Goal: Task Accomplishment & Management: Manage account settings

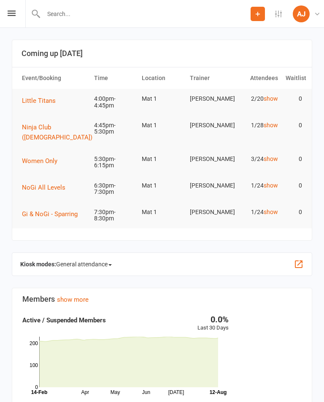
click at [10, 11] on icon at bounding box center [12, 13] width 8 height 5
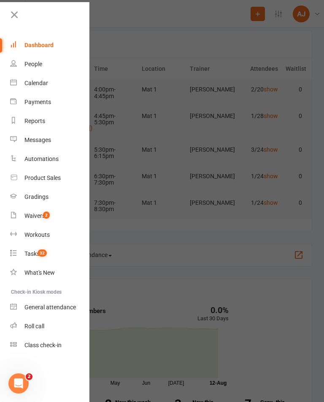
click at [26, 219] on div "Waivers" at bounding box center [34, 215] width 21 height 7
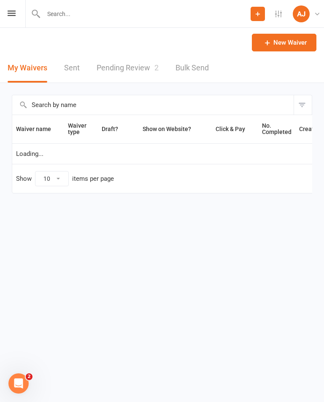
select select "100"
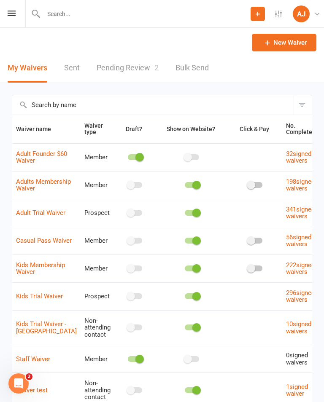
click at [13, 15] on icon at bounding box center [12, 13] width 8 height 5
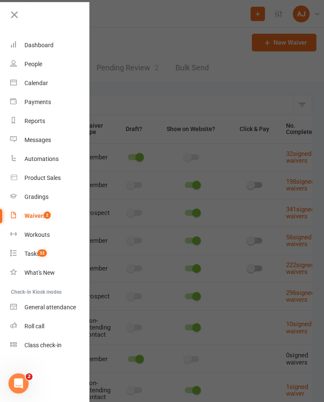
click at [29, 84] on div "Calendar" at bounding box center [36, 83] width 24 height 7
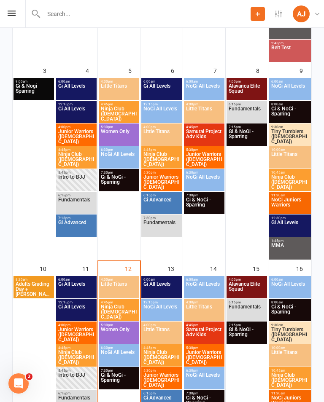
scroll to position [343, 0]
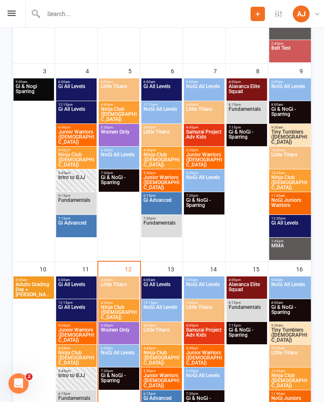
click at [207, 183] on span "NoGi All Levels" at bounding box center [203, 182] width 37 height 15
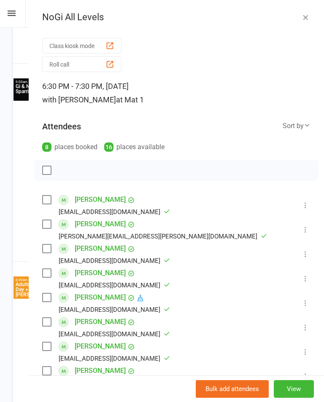
click at [307, 19] on icon "button" at bounding box center [305, 17] width 8 height 8
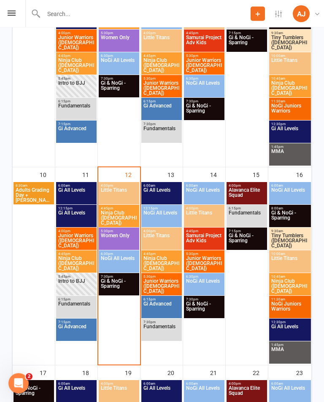
scroll to position [376, 0]
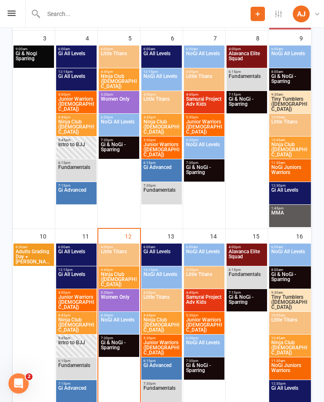
click at [217, 147] on span "NoGi All Levels" at bounding box center [203, 149] width 37 height 15
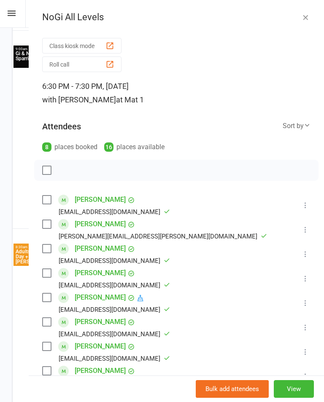
scroll to position [113, 0]
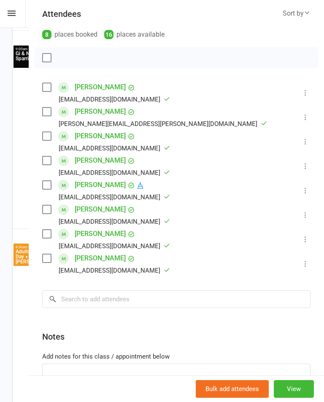
click at [21, 16] on div "Prospect Member Non-attending contact Class / event Appointment Grading event T…" at bounding box center [162, 14] width 324 height 28
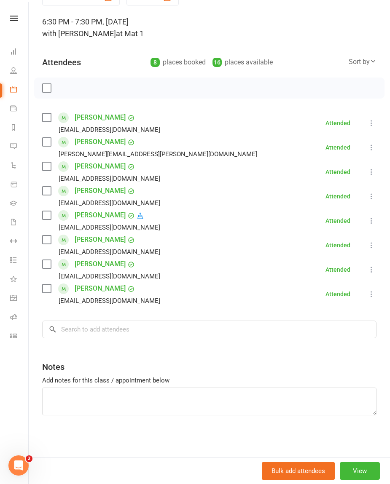
scroll to position [30, 0]
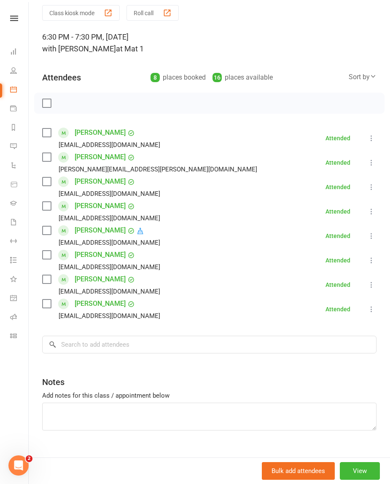
click at [13, 92] on icon at bounding box center [13, 89] width 7 height 7
click at [15, 93] on link "Calendar" at bounding box center [19, 90] width 19 height 19
click at [11, 20] on icon at bounding box center [14, 18] width 8 height 5
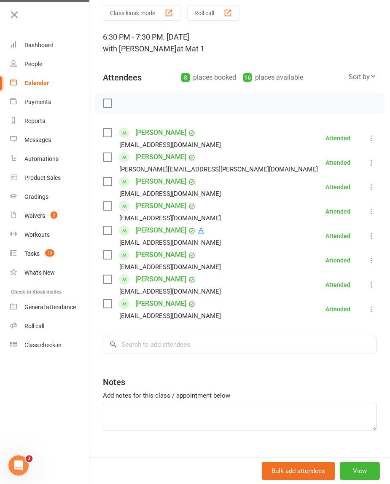
click at [24, 86] on link "Calendar" at bounding box center [50, 83] width 80 height 19
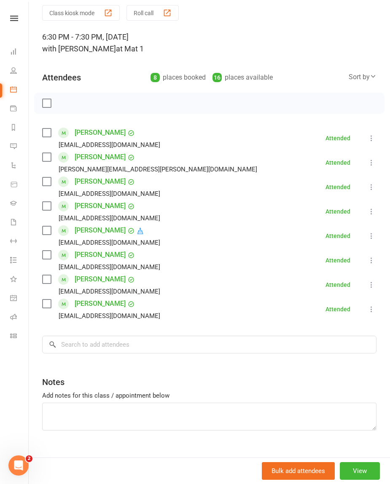
click at [323, 402] on button "View" at bounding box center [360, 471] width 40 height 18
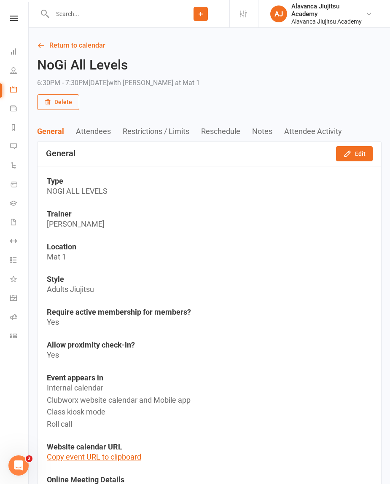
click at [43, 49] on link "Return to calendar" at bounding box center [209, 46] width 344 height 12
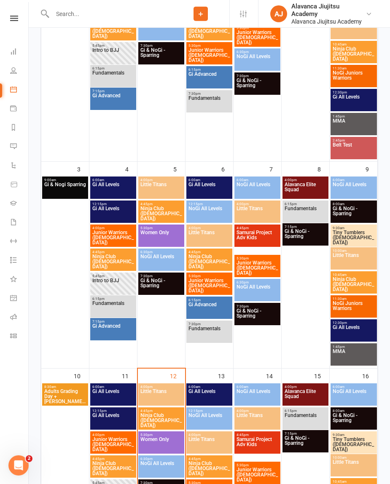
scroll to position [256, 0]
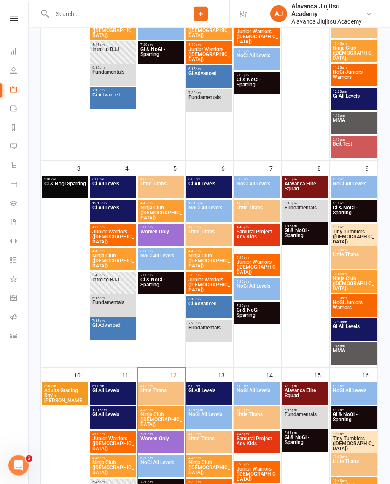
click at [265, 288] on span "NoGi All Levels" at bounding box center [257, 291] width 43 height 15
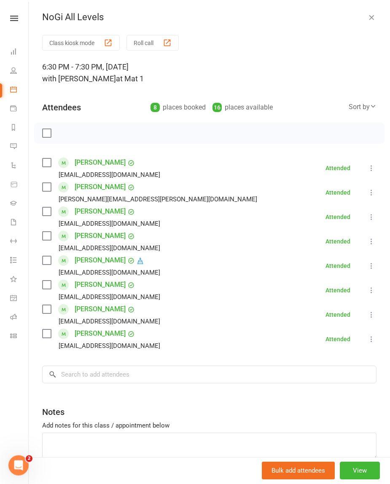
click at [323, 402] on button "View" at bounding box center [360, 471] width 40 height 18
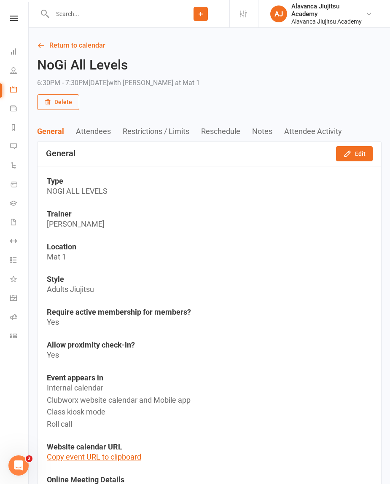
click at [42, 43] on icon at bounding box center [41, 46] width 8 height 8
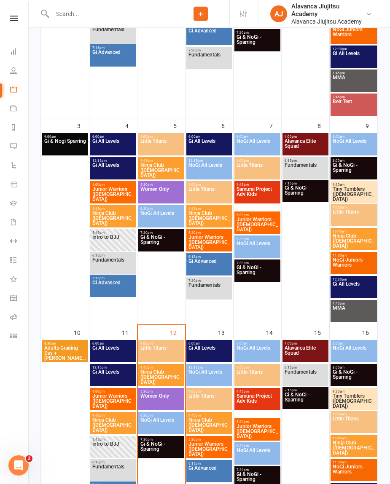
scroll to position [297, 0]
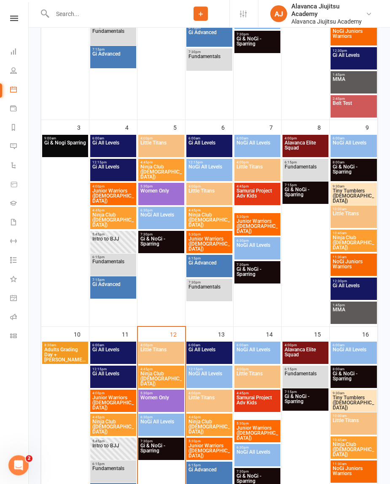
click at [297, 199] on span "Gi & NoGi - Sparring" at bounding box center [305, 194] width 43 height 15
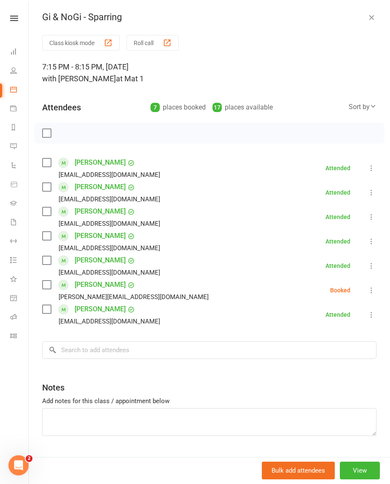
click at [323, 402] on button "View" at bounding box center [360, 471] width 40 height 18
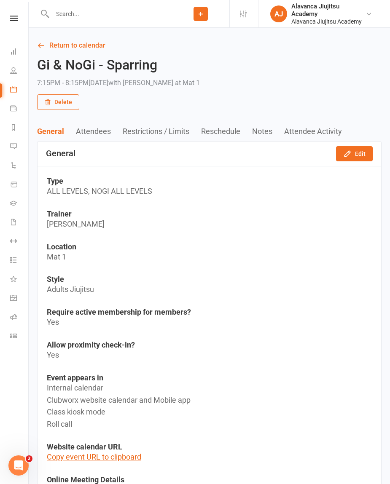
click at [49, 45] on link "Return to calendar" at bounding box center [209, 46] width 344 height 12
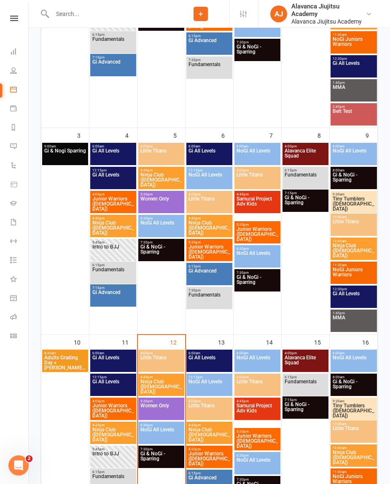
click at [323, 151] on span "NoGi All Levels" at bounding box center [353, 155] width 43 height 15
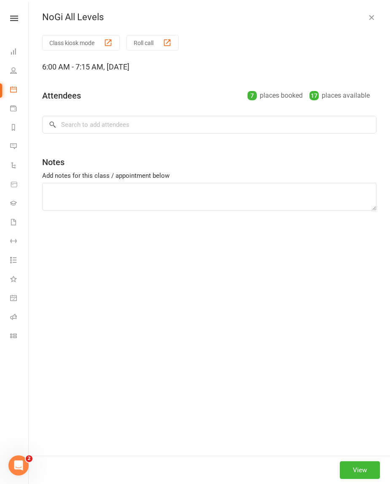
scroll to position [289, 0]
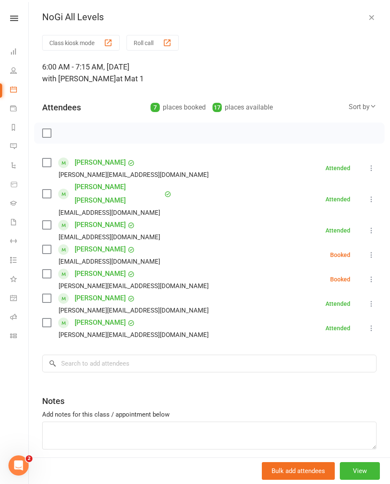
click at [323, 402] on button "View" at bounding box center [360, 471] width 40 height 18
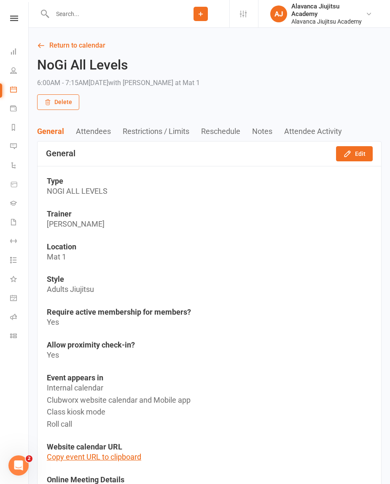
click at [46, 40] on link "Return to calendar" at bounding box center [209, 46] width 344 height 12
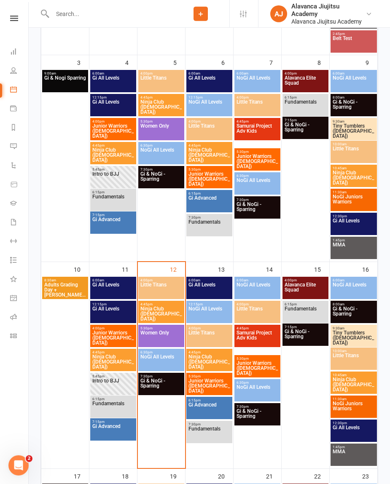
scroll to position [322, 0]
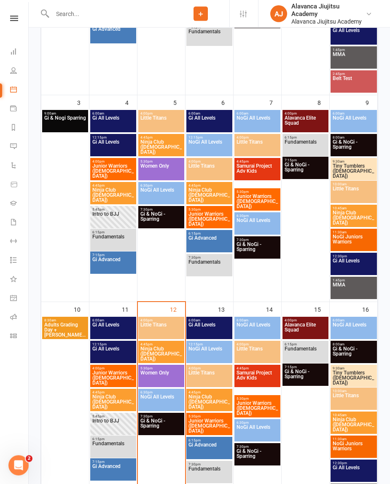
click at [323, 143] on span "Gi & NoGi - Sparring" at bounding box center [353, 147] width 43 height 15
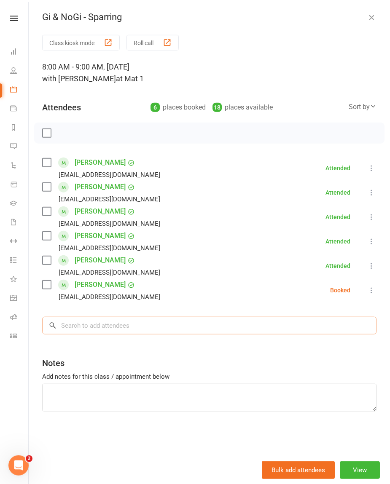
click at [102, 322] on input "search" at bounding box center [209, 326] width 334 height 18
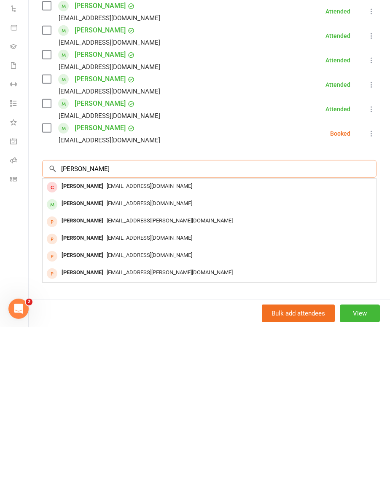
type input "Kai g"
click at [56, 356] on div at bounding box center [52, 361] width 11 height 11
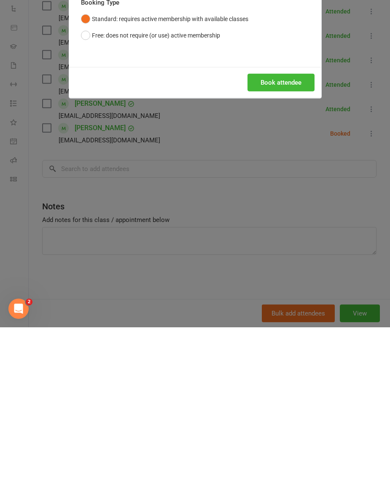
scroll to position [478, 0]
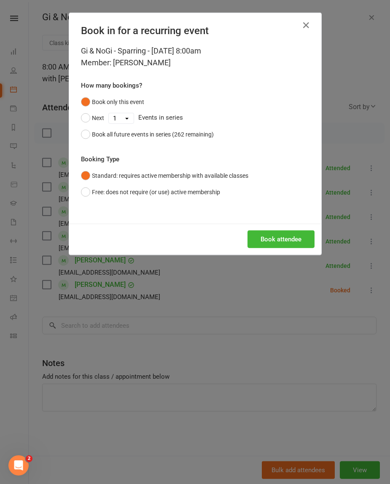
click at [265, 248] on button "Book attendee" at bounding box center [280, 240] width 67 height 18
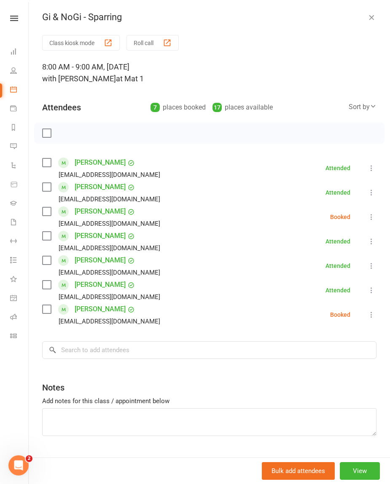
click at [43, 224] on div "Markygrossman@gmail.com" at bounding box center [102, 223] width 121 height 11
click at [44, 212] on label at bounding box center [46, 211] width 8 height 8
click at [115, 130] on icon "button" at bounding box center [118, 133] width 9 height 9
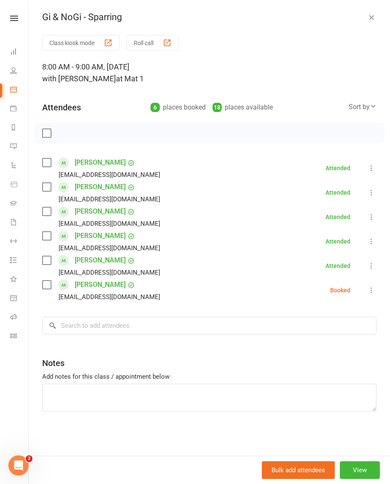
click at [323, 402] on div "Bulk add attendees View" at bounding box center [209, 470] width 361 height 28
click at [323, 402] on button "View" at bounding box center [360, 471] width 40 height 18
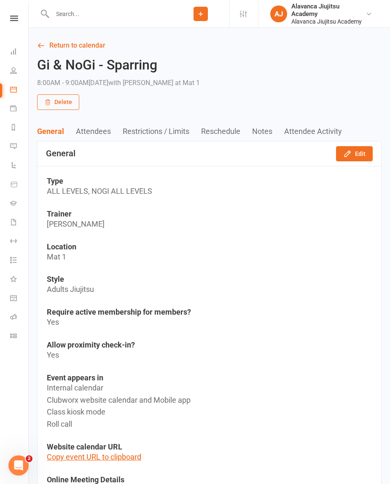
click at [53, 50] on link "Return to calendar" at bounding box center [209, 46] width 344 height 12
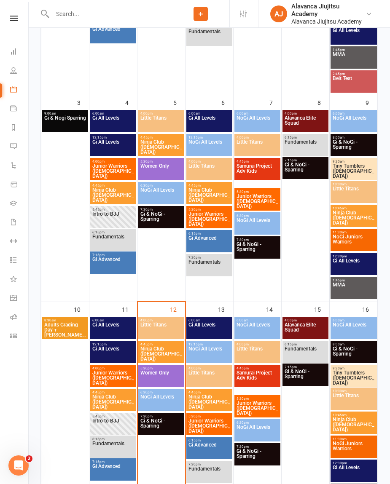
scroll to position [307, 0]
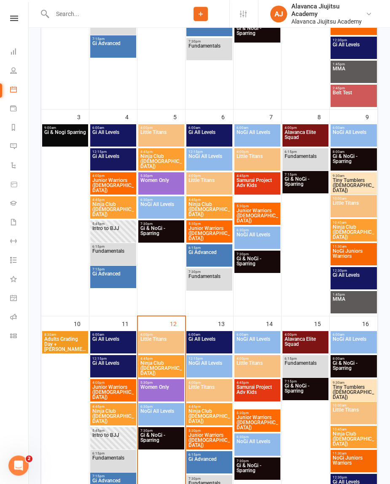
click at [323, 281] on span "Gi All Levels" at bounding box center [353, 280] width 43 height 15
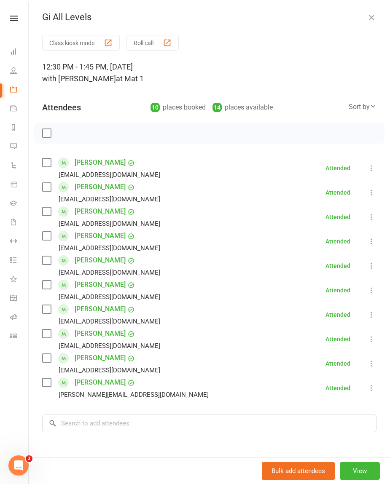
scroll to position [0, 0]
click at [323, 18] on icon "button" at bounding box center [371, 17] width 8 height 8
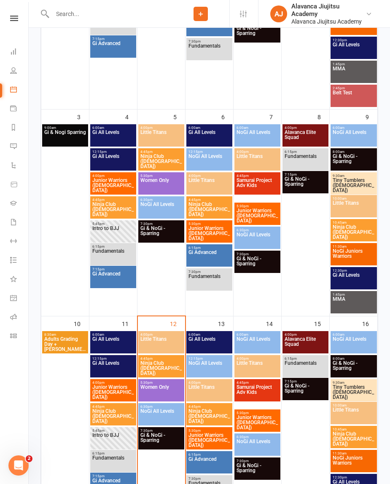
click at [323, 309] on span "MMA" at bounding box center [353, 304] width 43 height 15
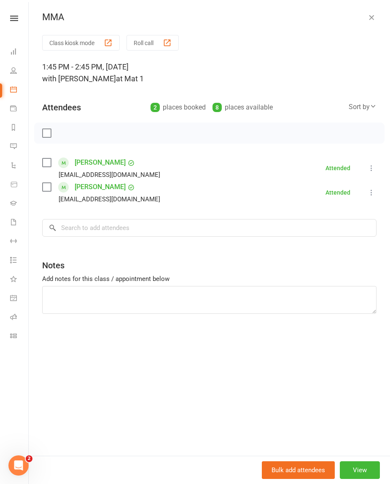
click at [323, 18] on icon "button" at bounding box center [371, 17] width 8 height 8
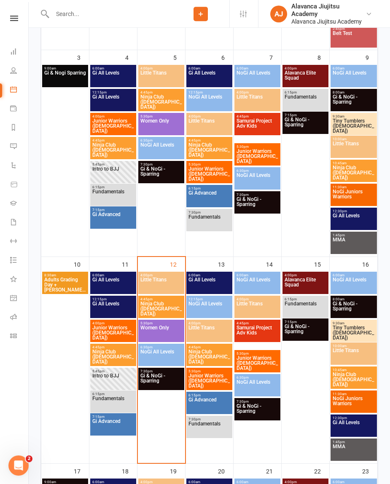
scroll to position [378, 0]
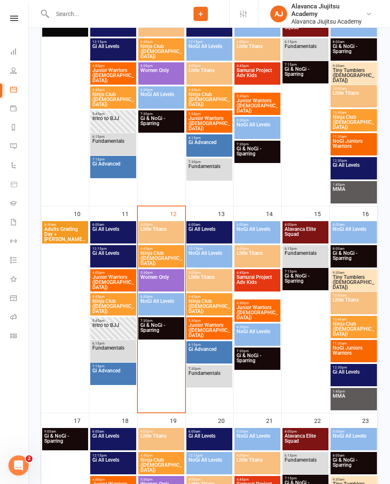
click at [108, 231] on span "Gi All Levels" at bounding box center [113, 234] width 43 height 15
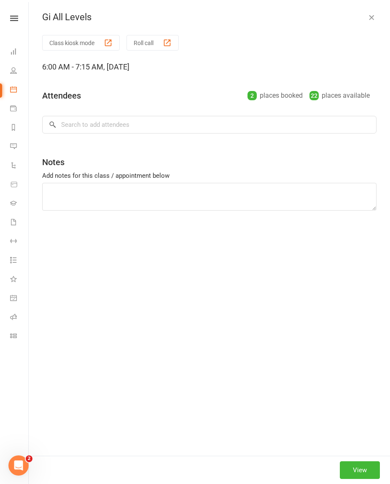
scroll to position [417, 0]
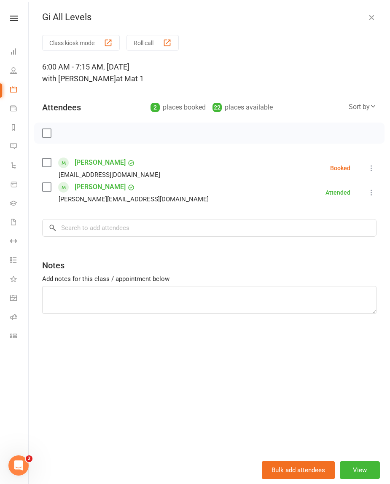
click at [323, 8] on div "Gi All Levels Class kiosk mode Roll call 6:00 AM - 7:15 AM, Monday, August, 11,…" at bounding box center [209, 242] width 361 height 484
click at [323, 19] on icon "button" at bounding box center [371, 17] width 8 height 8
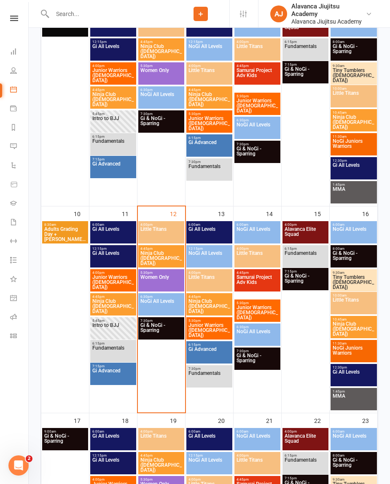
click at [114, 258] on span "Gi All Levels" at bounding box center [113, 258] width 43 height 15
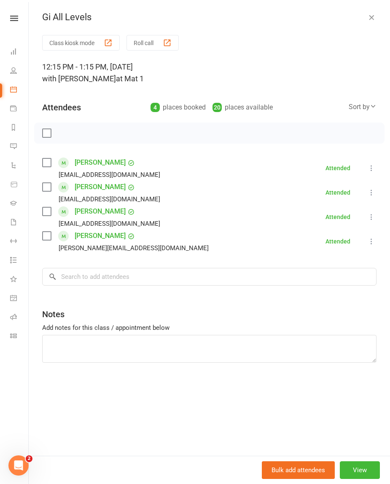
click at [323, 28] on div "Gi All Levels Class kiosk mode Roll call 12:15 PM - 1:15 PM, Monday, August, 11…" at bounding box center [209, 242] width 361 height 484
click at [323, 18] on icon "button" at bounding box center [371, 17] width 8 height 8
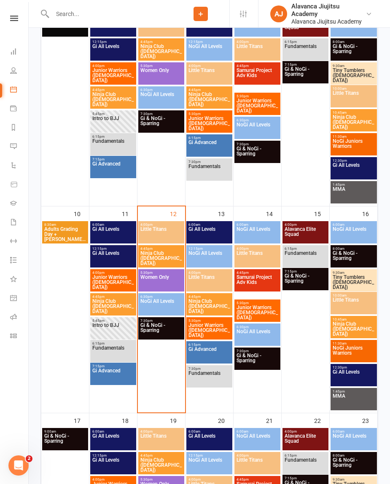
click at [115, 333] on span "Intro to BJJ" at bounding box center [113, 330] width 43 height 15
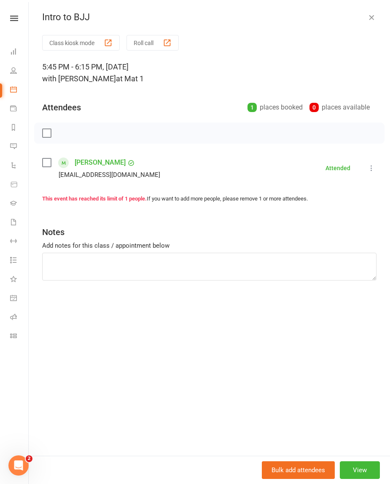
click at [323, 19] on icon "button" at bounding box center [371, 17] width 8 height 8
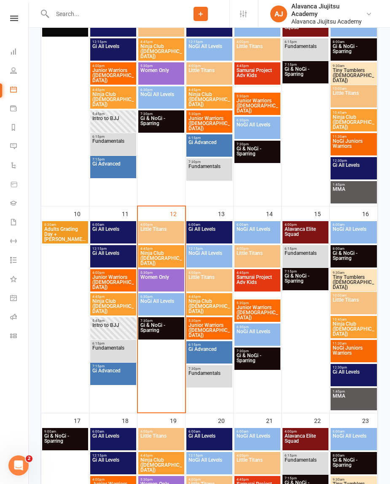
click at [116, 350] on span "Fundamentals" at bounding box center [113, 353] width 43 height 15
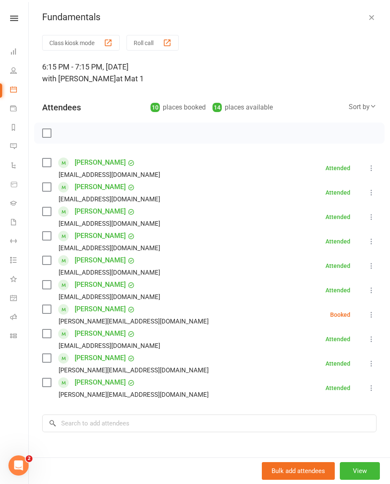
click at [323, 19] on icon "button" at bounding box center [371, 17] width 8 height 8
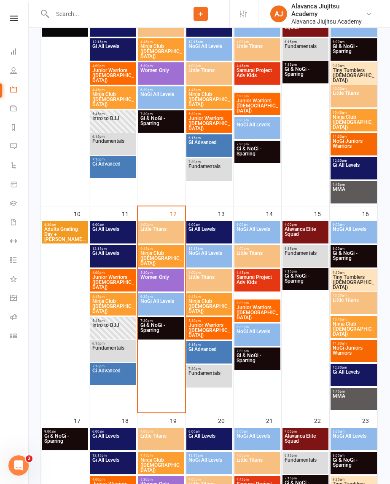
click at [115, 350] on span "Fundamentals" at bounding box center [113, 353] width 43 height 15
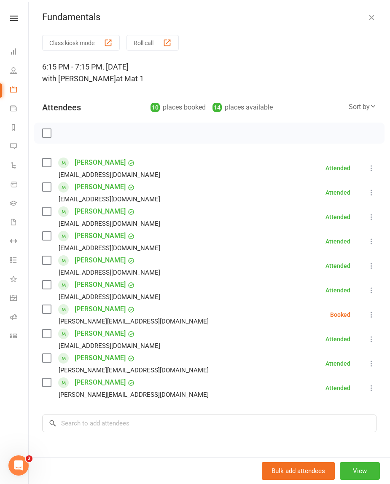
click at [323, 21] on button "button" at bounding box center [371, 17] width 10 height 10
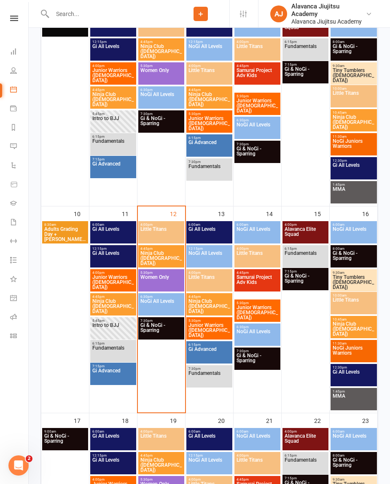
click at [110, 374] on span "Gi Advanced" at bounding box center [113, 375] width 43 height 15
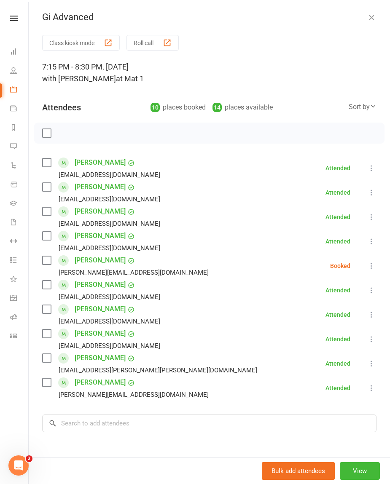
scroll to position [0, 0]
click at [323, 24] on div "Gi Advanced Class kiosk mode Roll call 7:15 PM - 8:30 PM, Monday, August, 11, 2…" at bounding box center [209, 242] width 361 height 484
click at [323, 16] on icon "button" at bounding box center [371, 17] width 8 height 8
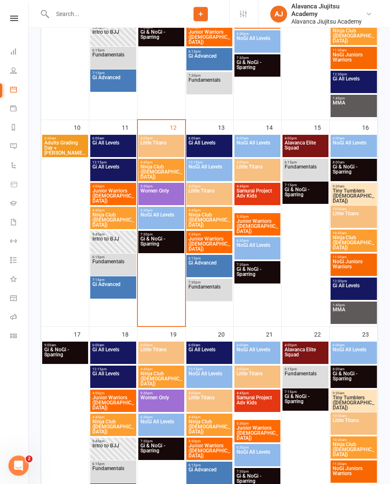
scroll to position [504, 0]
click at [15, 300] on icon at bounding box center [13, 298] width 7 height 7
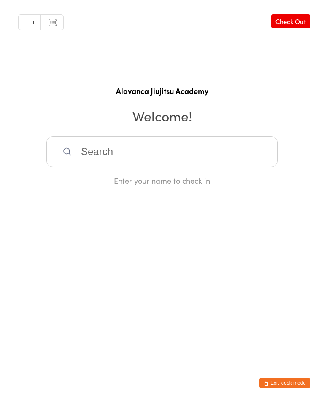
click at [288, 385] on button "Exit kiosk mode" at bounding box center [284, 383] width 51 height 10
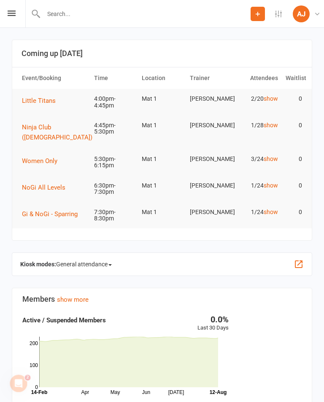
click at [15, 12] on icon at bounding box center [12, 13] width 8 height 5
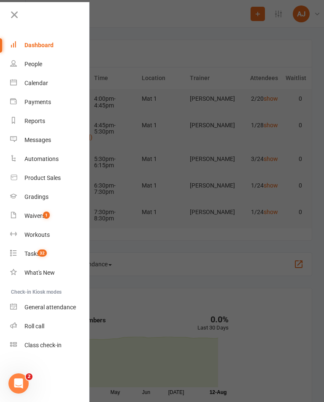
click at [33, 180] on div "Product Sales" at bounding box center [42, 178] width 36 height 7
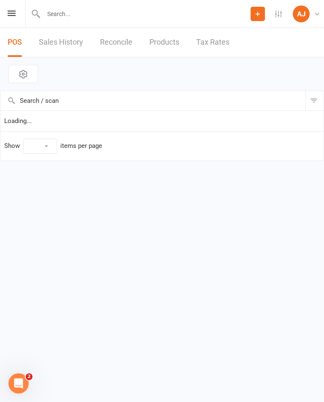
select select "100"
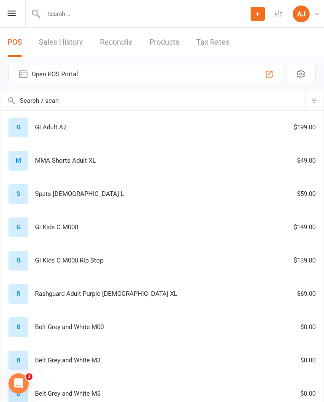
click at [59, 124] on div "G GI Adult A2 $199.00" at bounding box center [161, 128] width 315 height 20
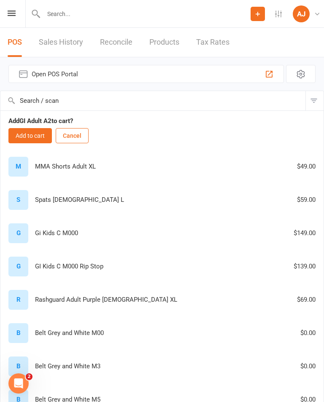
click at [75, 133] on button "Cancel" at bounding box center [72, 135] width 33 height 15
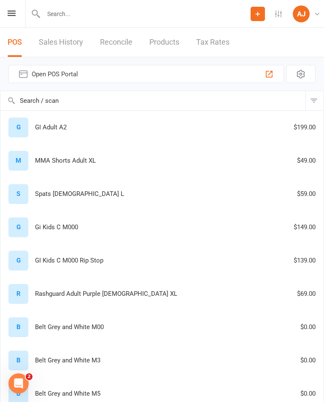
click at [156, 42] on link "Products" at bounding box center [164, 42] width 30 height 29
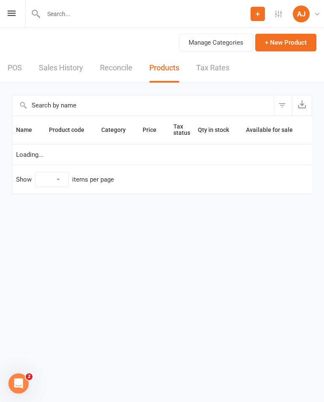
select select "100"
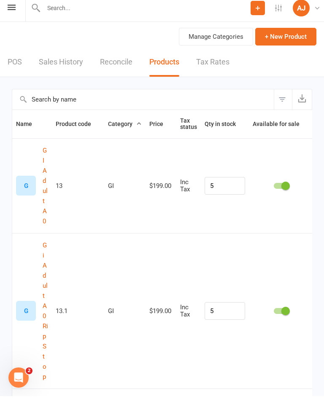
scroll to position [6, 0]
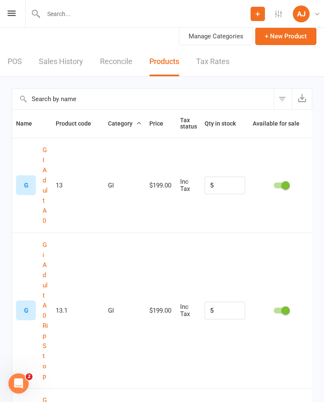
click at [105, 105] on input "text" at bounding box center [142, 99] width 261 height 20
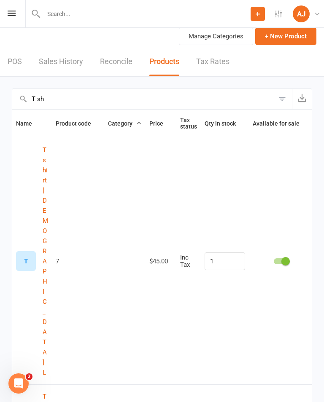
click at [79, 233] on td "7" at bounding box center [78, 261] width 52 height 247
click at [119, 213] on td at bounding box center [124, 261] width 41 height 247
click at [48, 183] on button "T shirt [DEMOGRAPHIC_DATA] L" at bounding box center [45, 261] width 5 height 233
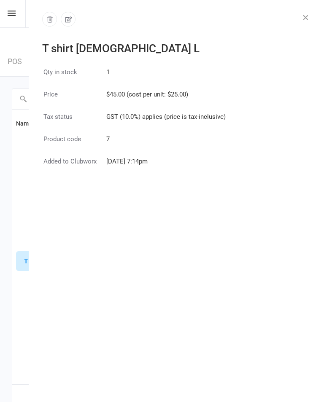
click at [78, 13] on div at bounding box center [171, 19] width 258 height 15
click at [144, 85] on td "1" at bounding box center [166, 77] width 120 height 21
click at [304, 21] on icon "button" at bounding box center [305, 17] width 8 height 8
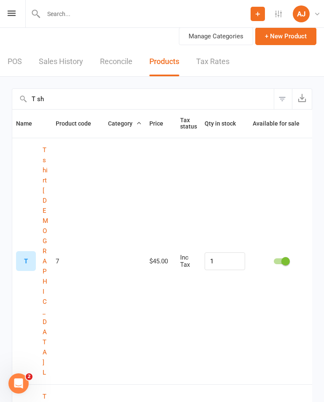
click at [162, 97] on input "T sh" at bounding box center [142, 99] width 261 height 20
type input "T"
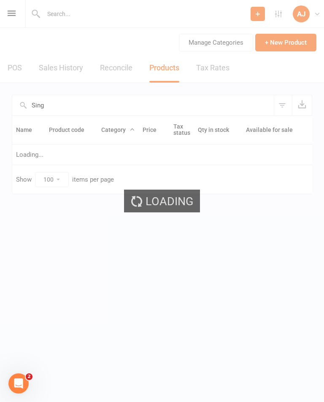
scroll to position [0, 0]
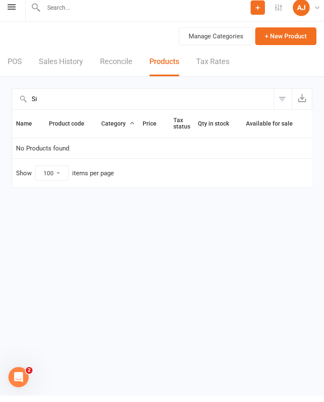
type input "S"
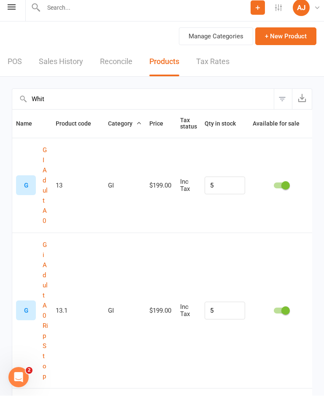
type input "White"
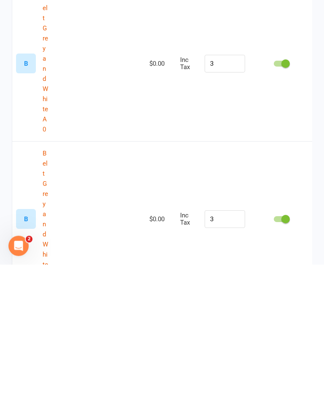
scroll to position [19, 0]
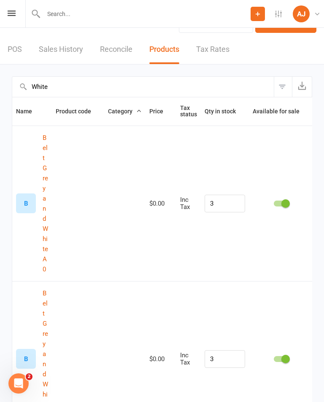
click at [249, 85] on input "White" at bounding box center [142, 87] width 261 height 20
click at [245, 87] on input "White" at bounding box center [142, 87] width 261 height 20
click at [244, 88] on input "White" at bounding box center [142, 87] width 261 height 20
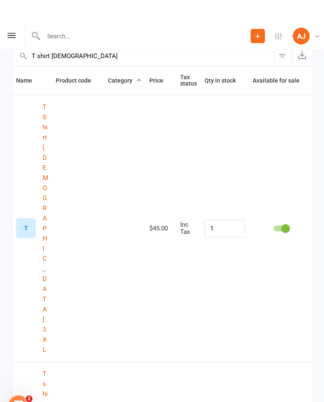
scroll to position [64, 0]
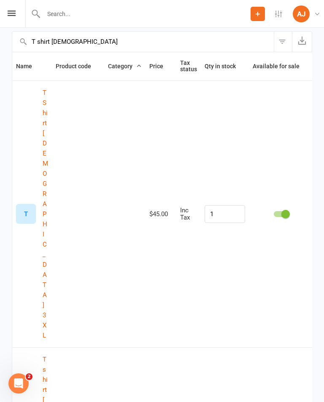
type input "T shirt [DEMOGRAPHIC_DATA]"
click at [180, 180] on td "Inc Tax" at bounding box center [188, 214] width 24 height 267
click at [211, 177] on td "1" at bounding box center [225, 214] width 48 height 267
click at [209, 188] on td "1" at bounding box center [225, 214] width 48 height 267
click at [45, 177] on button "T Shirt [DEMOGRAPHIC_DATA] 3XL" at bounding box center [45, 214] width 5 height 253
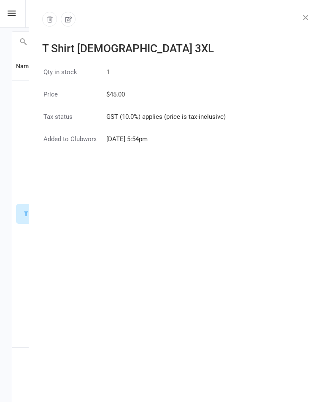
click at [115, 71] on td "1" at bounding box center [166, 77] width 120 height 21
click at [66, 24] on button "button" at bounding box center [68, 19] width 15 height 15
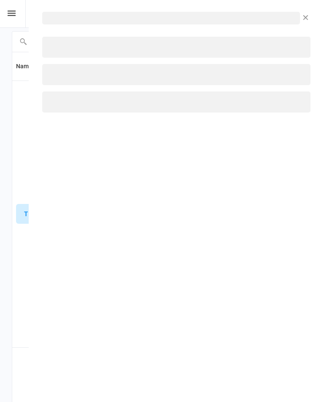
select select "1211"
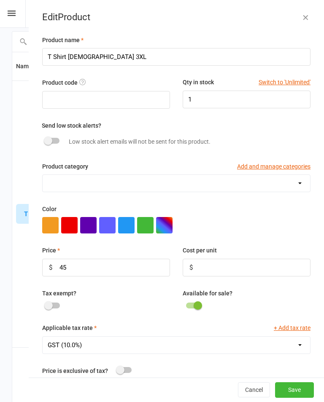
click at [306, 22] on button "button" at bounding box center [305, 17] width 10 height 10
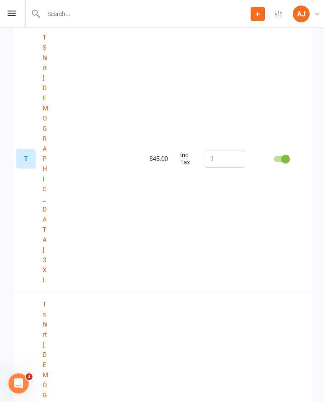
scroll to position [118, 0]
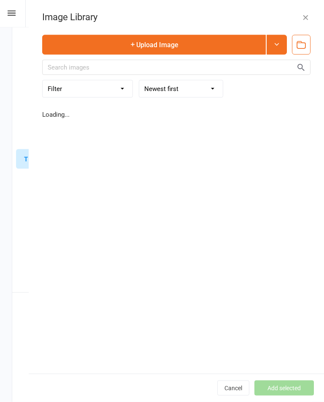
scroll to position [119, 0]
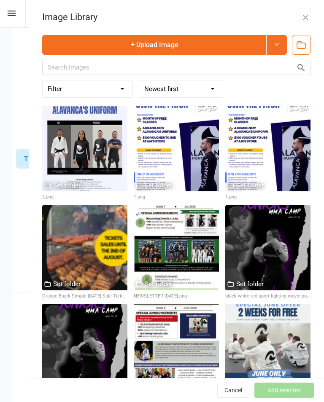
click at [303, 24] on div "Image Library Upload Image Filter Used as Logo Used as Website header Used in W…" at bounding box center [176, 201] width 295 height 402
click at [309, 19] on button "button" at bounding box center [305, 17] width 10 height 10
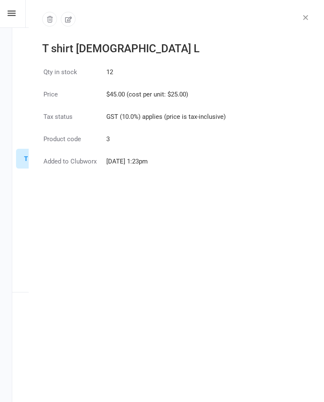
click at [67, 21] on icon "button" at bounding box center [68, 19] width 7 height 6
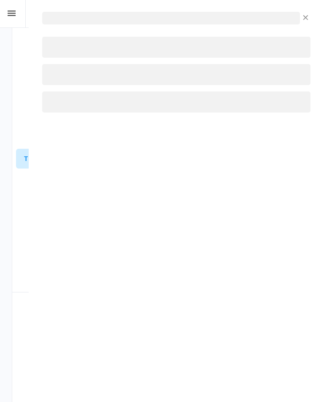
select select "1211"
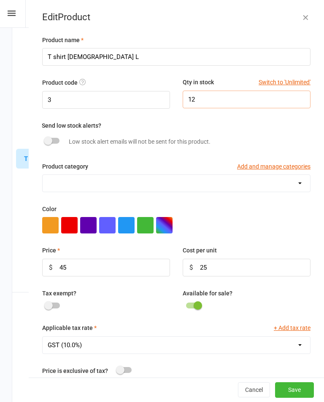
click at [216, 102] on input "12" at bounding box center [247, 100] width 128 height 18
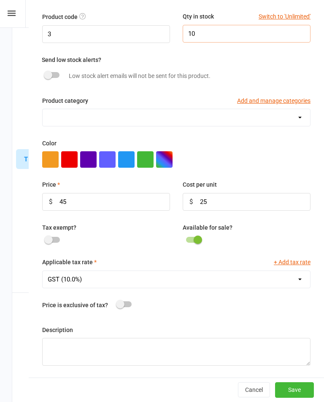
scroll to position [67, 0]
type input "10"
click at [302, 170] on div "Product name T shirt [DEMOGRAPHIC_DATA] L Product code 3 Qty in stock Switch to…" at bounding box center [176, 173] width 295 height 408
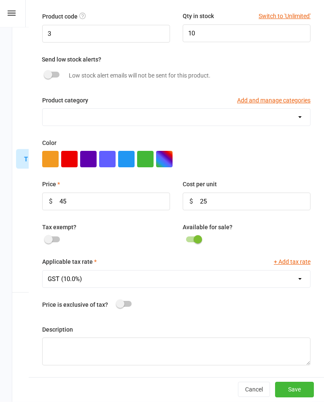
click at [301, 387] on button "Save" at bounding box center [294, 389] width 39 height 15
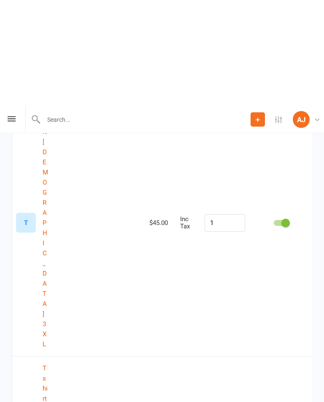
scroll to position [0, 0]
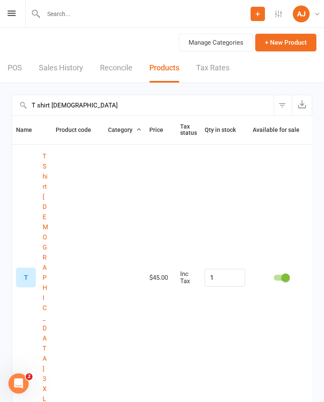
click at [159, 108] on input "T shirt [DEMOGRAPHIC_DATA]" at bounding box center [142, 105] width 261 height 20
type input "T shirt [DEMOGRAPHIC_DATA] xl"
click at [35, 263] on div "T" at bounding box center [26, 273] width 20 height 20
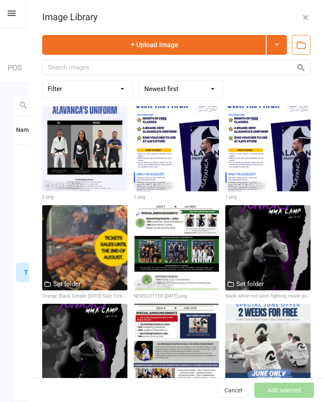
click at [307, 20] on icon "button" at bounding box center [305, 17] width 8 height 8
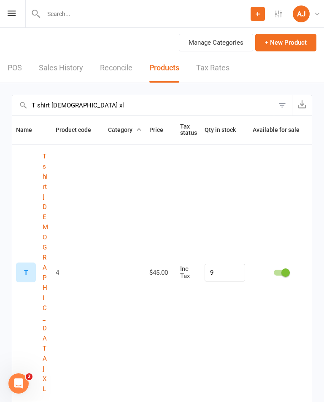
click at [43, 220] on button "T shirt [DEMOGRAPHIC_DATA] XL" at bounding box center [45, 272] width 5 height 243
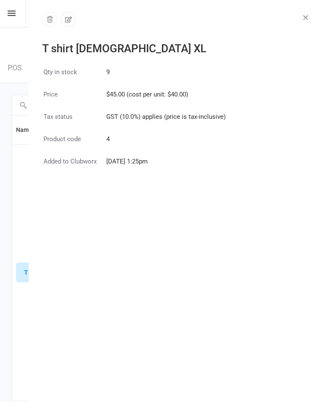
click at [66, 20] on icon "button" at bounding box center [68, 20] width 8 height 8
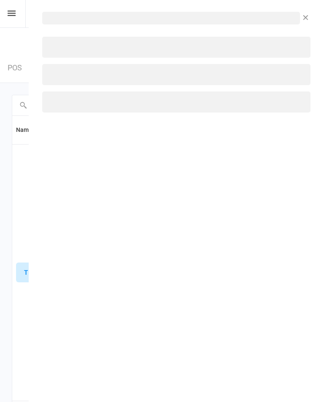
select select "1211"
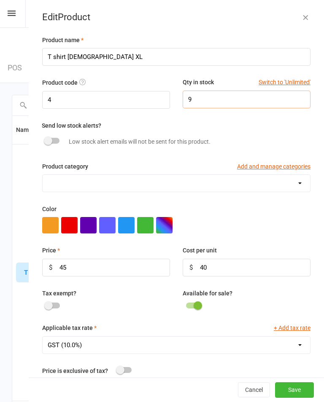
click at [237, 105] on input "9" at bounding box center [247, 100] width 128 height 18
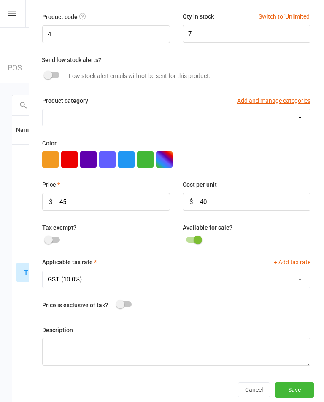
scroll to position [67, 0]
type input "7"
click at [301, 389] on button "Save" at bounding box center [294, 389] width 39 height 15
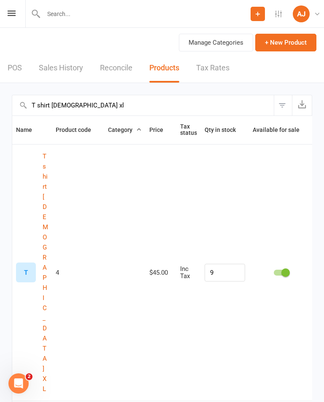
click at [231, 114] on input "T shirt [DEMOGRAPHIC_DATA] xl" at bounding box center [142, 105] width 261 height 20
type input "T shirt [DEMOGRAPHIC_DATA] m"
click at [44, 224] on button "T shirt [DEMOGRAPHIC_DATA] M" at bounding box center [45, 267] width 5 height 233
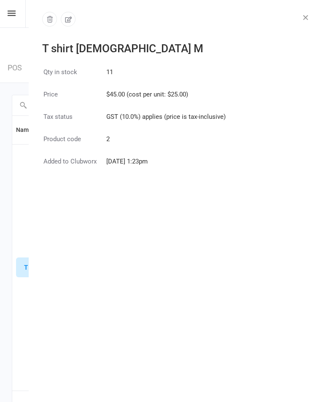
click at [70, 26] on button "button" at bounding box center [68, 19] width 15 height 15
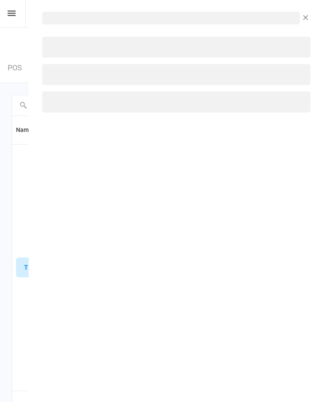
select select "1211"
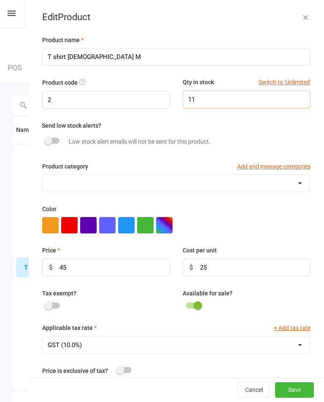
click at [238, 99] on input "11" at bounding box center [247, 100] width 128 height 18
type input "12"
click at [296, 387] on button "Save" at bounding box center [294, 390] width 39 height 15
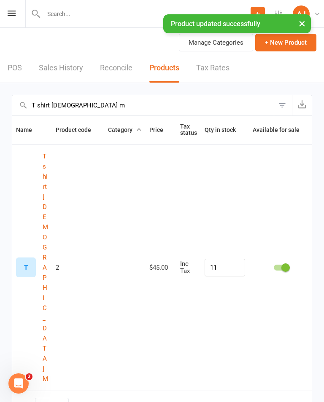
click at [77, 108] on input "T shirt [DEMOGRAPHIC_DATA] m" at bounding box center [142, 105] width 261 height 20
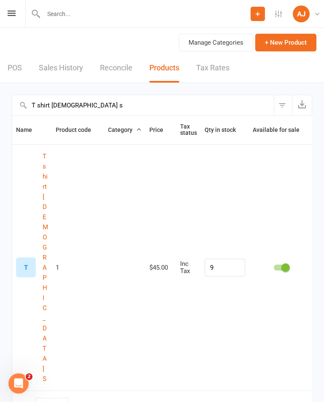
type input "T shirt [DEMOGRAPHIC_DATA] s"
click at [41, 228] on div "T T shirt [DEMOGRAPHIC_DATA] S" at bounding box center [32, 267] width 32 height 233
click at [45, 221] on button "T shirt [DEMOGRAPHIC_DATA] S" at bounding box center [45, 267] width 5 height 233
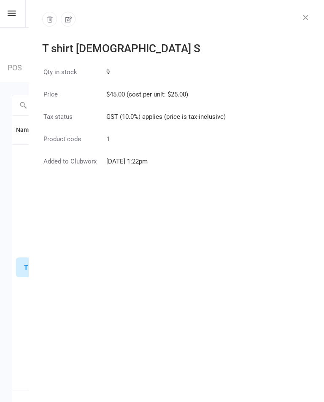
click at [68, 19] on icon "button" at bounding box center [68, 19] width 7 height 6
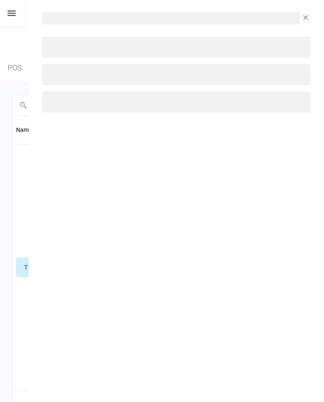
select select "1211"
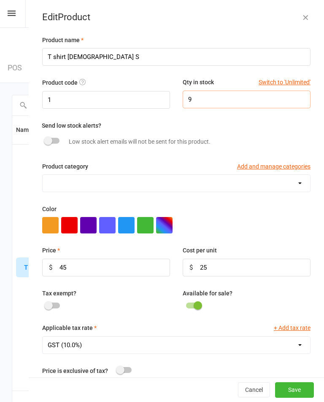
click at [241, 99] on input "9" at bounding box center [247, 100] width 128 height 18
type input "2"
click at [298, 389] on button "Save" at bounding box center [294, 390] width 39 height 15
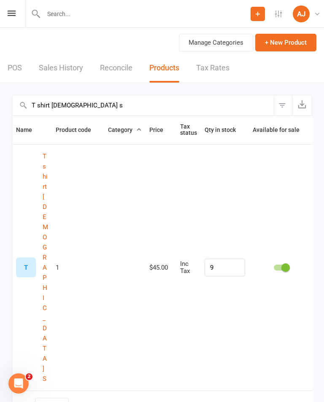
click at [249, 112] on input "T shirt [DEMOGRAPHIC_DATA] s" at bounding box center [142, 105] width 261 height 20
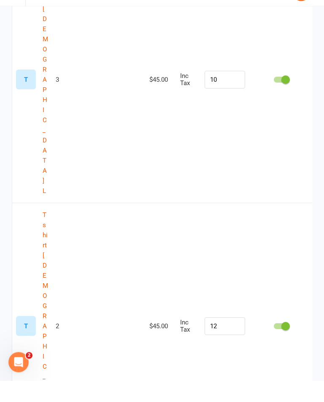
scroll to position [434, 0]
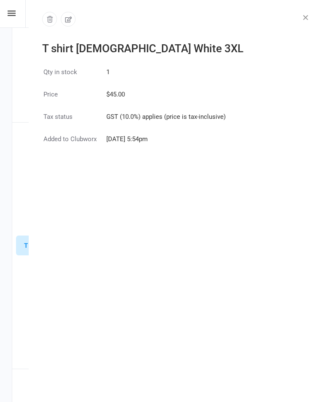
click at [305, 15] on icon "button" at bounding box center [305, 17] width 8 height 8
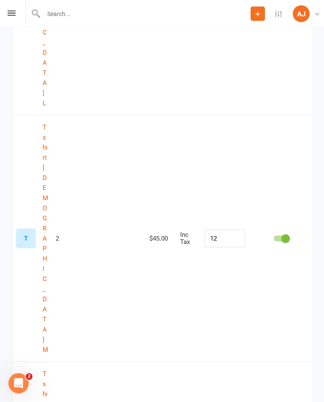
scroll to position [542, 0]
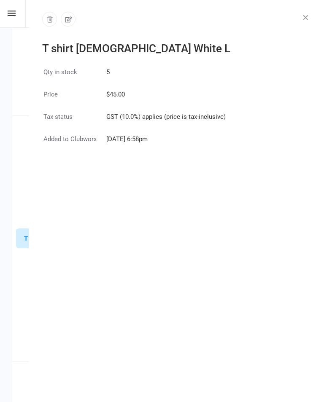
click at [300, 19] on button "button" at bounding box center [305, 17] width 10 height 10
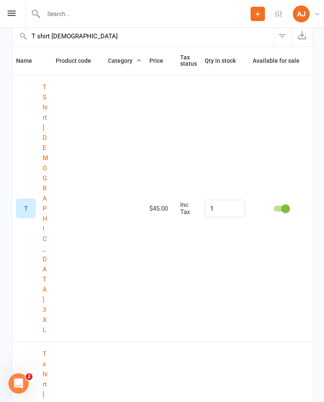
scroll to position [0, 0]
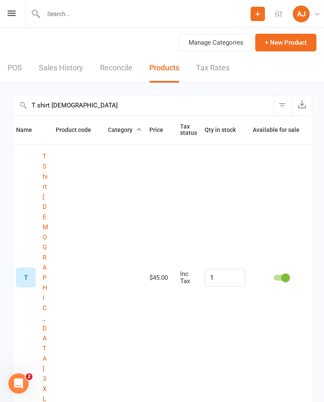
click at [225, 108] on input "T shirt [DEMOGRAPHIC_DATA]" at bounding box center [142, 105] width 261 height 20
type input "T"
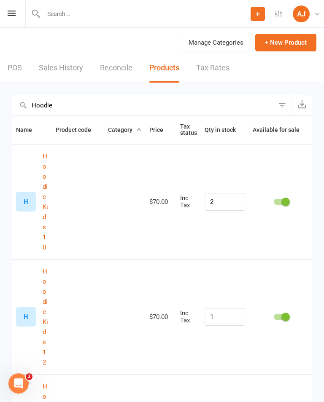
click at [61, 111] on input "Hoodie" at bounding box center [142, 105] width 261 height 20
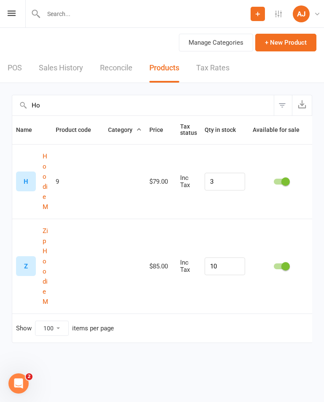
type input "H"
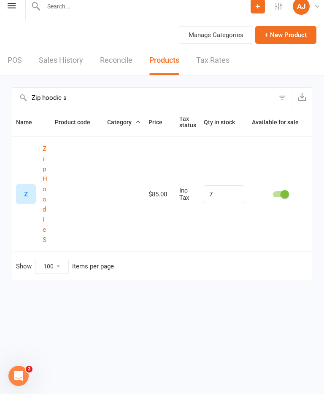
type input "Zip hoodie s"
click at [46, 229] on button "Zip Hoodie S" at bounding box center [45, 201] width 5 height 101
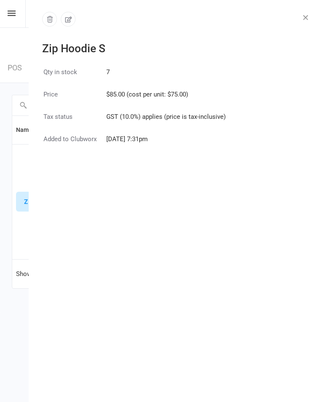
click at [73, 19] on button "button" at bounding box center [68, 19] width 15 height 15
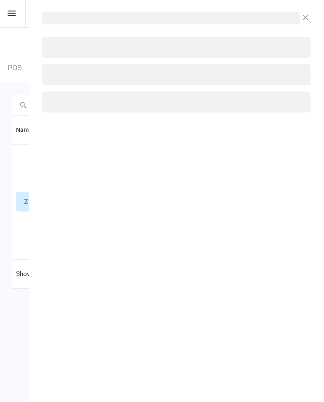
select select "1211"
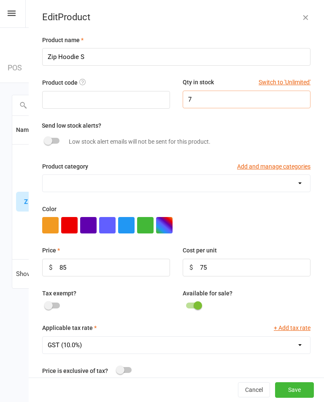
click at [258, 99] on input "7" at bounding box center [247, 100] width 128 height 18
type input "6"
click at [303, 390] on button "Save" at bounding box center [294, 390] width 39 height 15
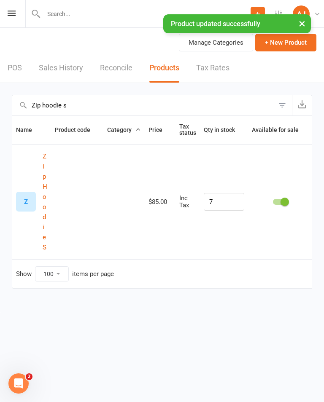
click at [104, 101] on input "Zip hoodie s" at bounding box center [142, 105] width 261 height 20
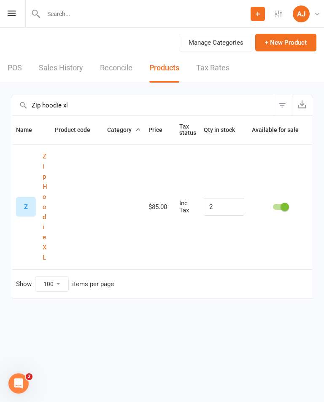
type input "Zip hoodie xl"
click at [51, 245] on td at bounding box center [77, 206] width 52 height 125
click at [45, 251] on button "Zip Hoodie XL" at bounding box center [45, 206] width 5 height 111
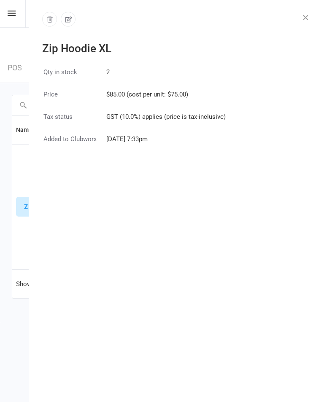
click at [71, 19] on icon "button" at bounding box center [68, 20] width 8 height 8
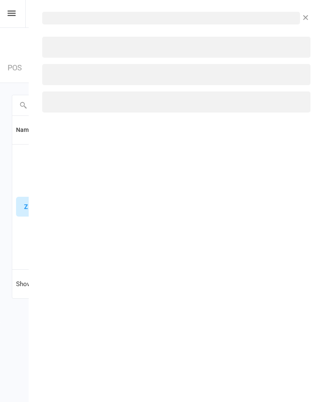
select select "1211"
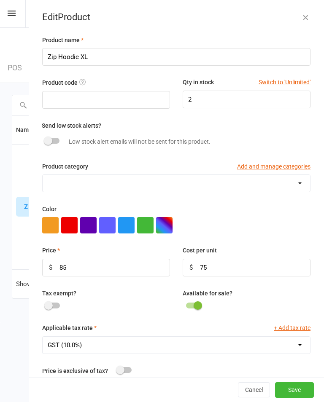
click at [309, 16] on button "button" at bounding box center [305, 17] width 10 height 10
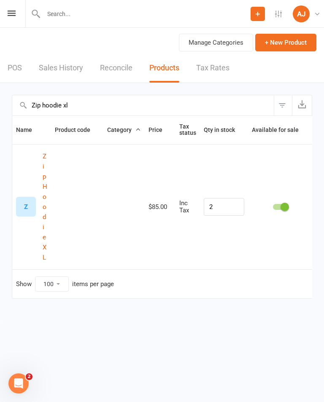
click at [87, 109] on input "Zip hoodie xl" at bounding box center [142, 105] width 261 height 20
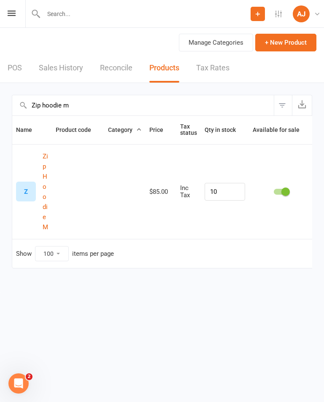
type input "Zip hoodie m"
click at [48, 213] on button "Zip Hoodie M" at bounding box center [45, 191] width 5 height 81
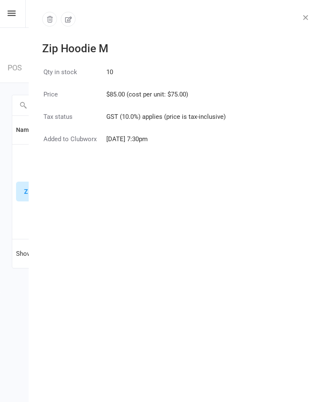
click at [73, 21] on button "button" at bounding box center [68, 19] width 15 height 15
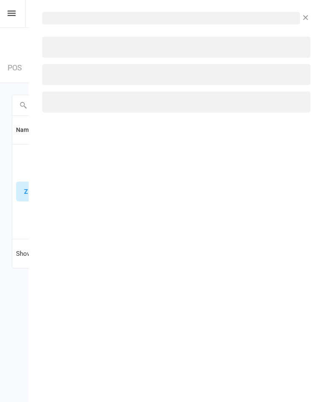
select select "1211"
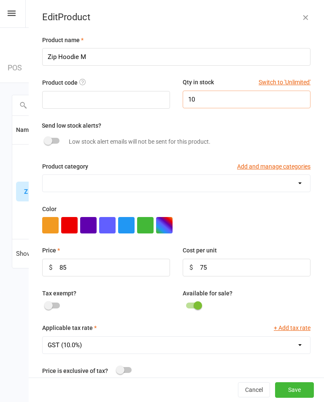
click at [245, 102] on input "10" at bounding box center [247, 100] width 128 height 18
type input "1"
type input "2"
click at [301, 389] on button "Save" at bounding box center [294, 390] width 39 height 15
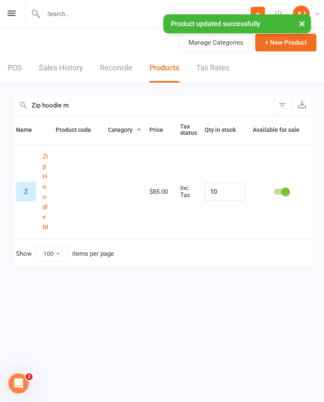
click at [146, 105] on input "Zip hoodie m" at bounding box center [142, 105] width 261 height 20
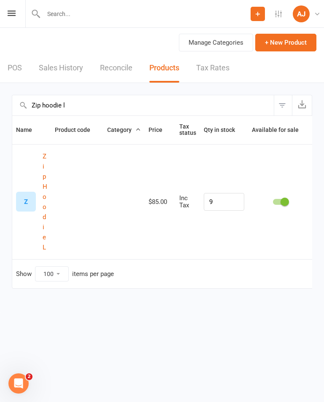
type input "Zip hoodie l"
click at [46, 244] on button "Zip Hoodie L" at bounding box center [45, 201] width 5 height 101
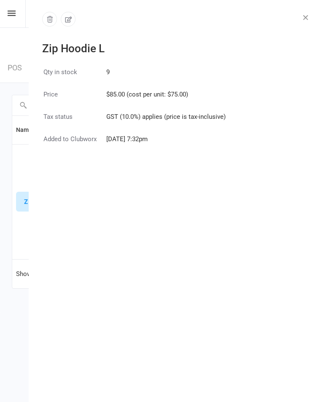
click at [68, 19] on icon "button" at bounding box center [68, 20] width 8 height 8
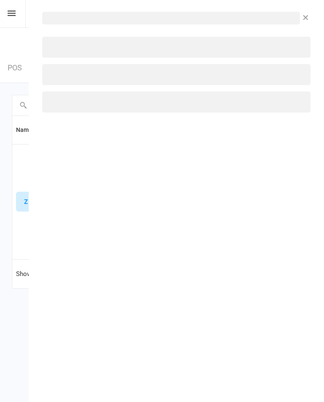
select select "1211"
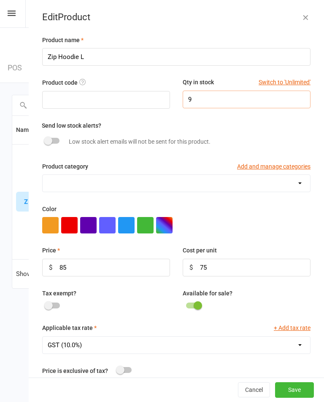
click at [250, 103] on input "9" at bounding box center [247, 100] width 128 height 18
type input "1"
click at [300, 389] on button "Save" at bounding box center [294, 390] width 39 height 15
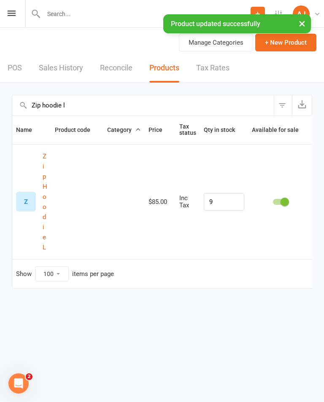
click at [41, 103] on input "Zip hoodie l" at bounding box center [142, 105] width 261 height 20
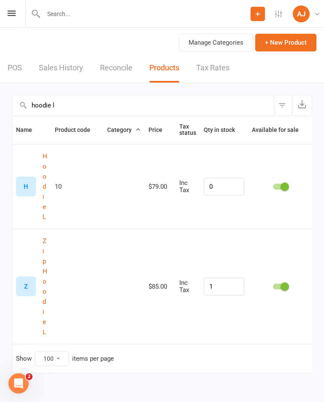
click at [55, 107] on input "hoodie l" at bounding box center [142, 105] width 261 height 20
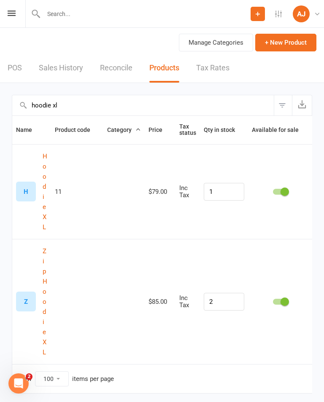
click at [43, 227] on button "Hoodie XL" at bounding box center [45, 191] width 5 height 81
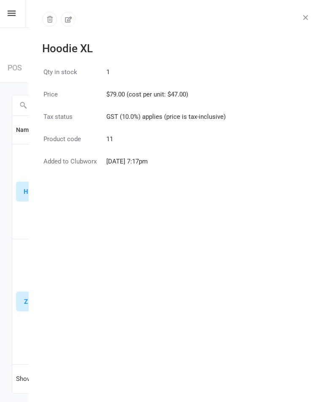
click at [308, 15] on icon "button" at bounding box center [305, 17] width 8 height 8
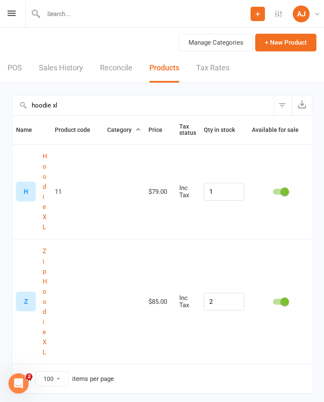
click at [219, 108] on input "hoodie xl" at bounding box center [142, 105] width 261 height 20
type input "h"
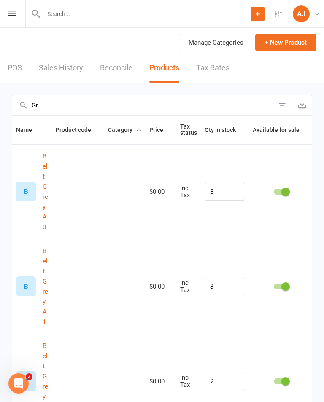
type input "G"
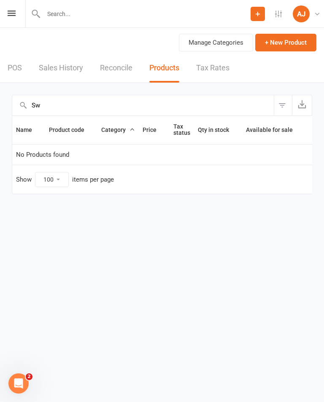
type input "S"
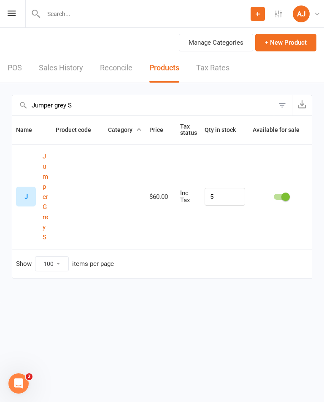
click at [43, 225] on button "Jumper Grey S" at bounding box center [45, 196] width 5 height 91
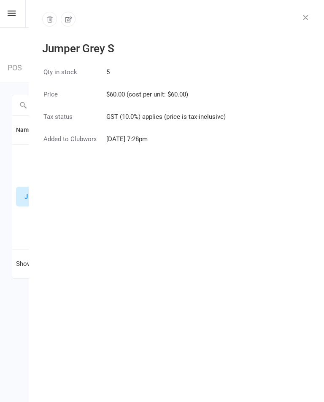
click at [302, 20] on icon "button" at bounding box center [305, 17] width 8 height 8
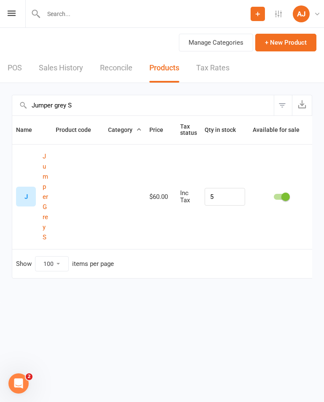
click at [75, 104] on input "Jumper grey S" at bounding box center [142, 105] width 261 height 20
click at [48, 222] on button "Jumper Grey M" at bounding box center [45, 196] width 5 height 91
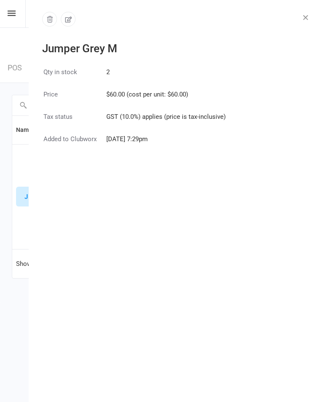
click at [308, 21] on button "button" at bounding box center [305, 17] width 10 height 10
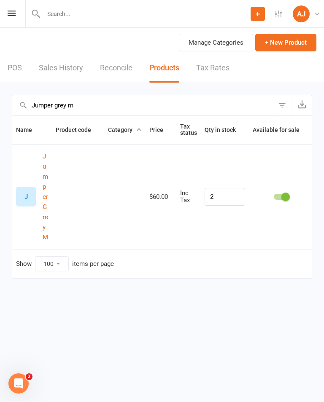
click at [256, 104] on input "Jumper grey m" at bounding box center [142, 105] width 261 height 20
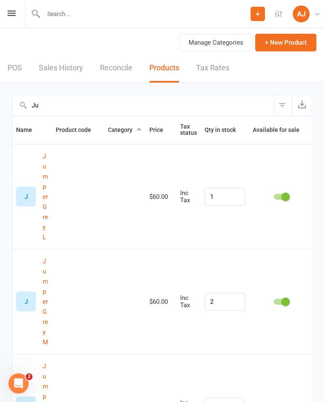
type input "J"
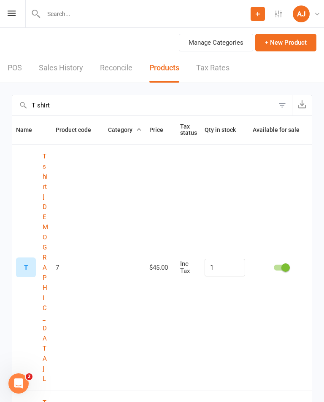
click at [28, 109] on input "T shirt" at bounding box center [142, 105] width 261 height 20
click at [36, 108] on input "T shirt" at bounding box center [142, 105] width 261 height 20
click at [163, 111] on input "T shirt" at bounding box center [142, 105] width 261 height 20
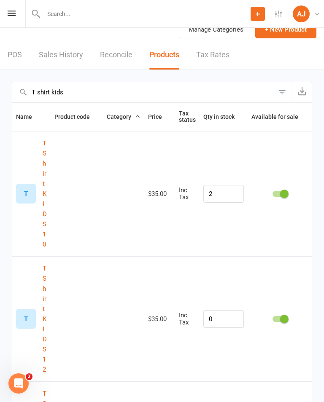
scroll to position [10, 0]
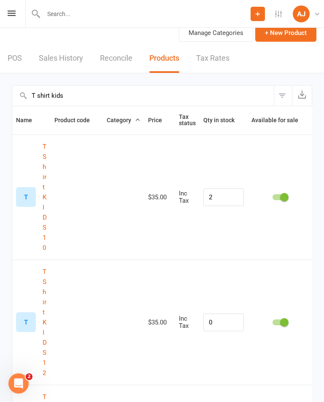
type input "T shirt kids"
click at [46, 190] on button "T Shirt KIDS 10" at bounding box center [45, 197] width 4 height 111
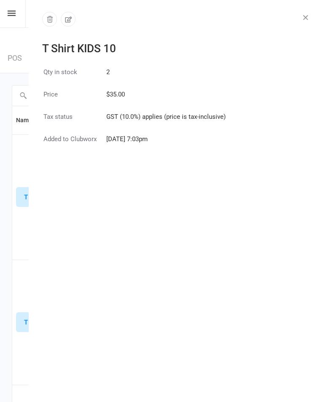
click at [70, 20] on icon "button" at bounding box center [68, 20] width 8 height 8
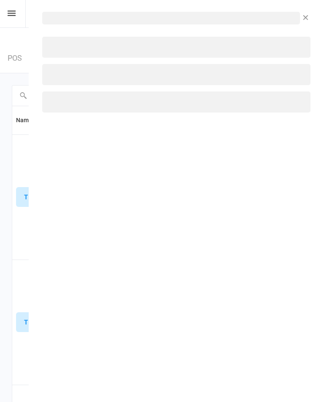
select select "1211"
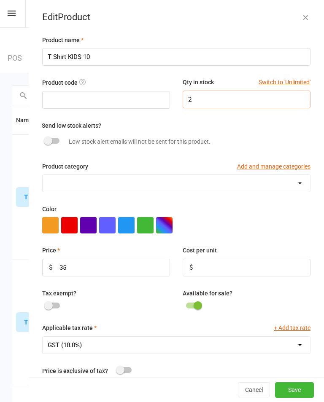
click at [250, 101] on input "2" at bounding box center [247, 100] width 128 height 18
type input "1"
click at [306, 389] on button "Save" at bounding box center [294, 390] width 39 height 15
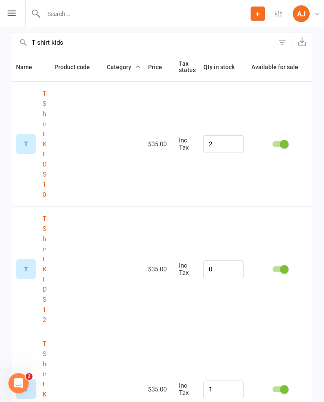
scroll to position [0, 0]
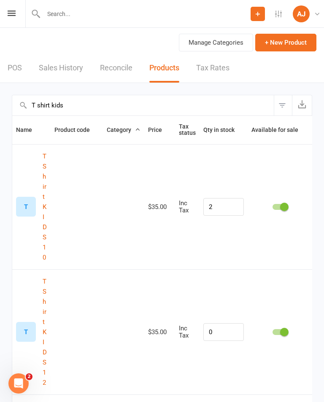
click at [46, 105] on input "T shirt kids" at bounding box center [142, 105] width 261 height 20
click at [46, 110] on input "T shirt kids" at bounding box center [142, 105] width 261 height 20
click at [40, 104] on input "T shirt kids" at bounding box center [142, 105] width 261 height 20
click at [38, 100] on input "T shirt kids" at bounding box center [142, 105] width 261 height 20
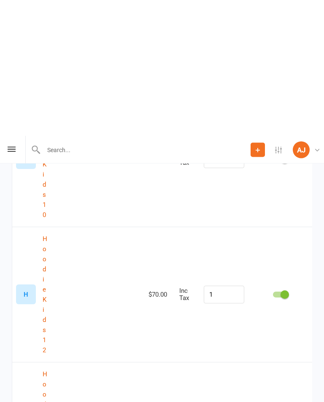
scroll to position [189, 0]
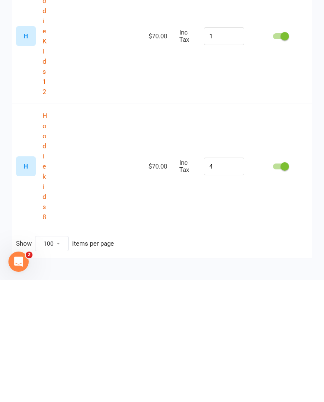
click at [41, 233] on div "H Hoodie kids 8" at bounding box center [31, 288] width 31 height 111
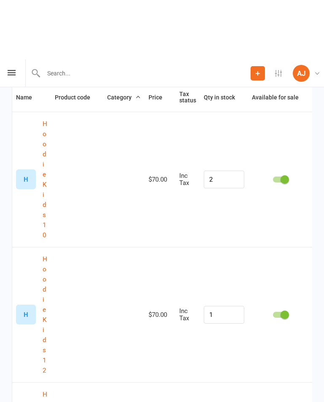
scroll to position [0, 0]
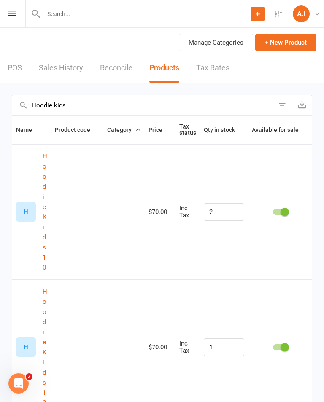
click at [257, 109] on input "Hoodie kids" at bounding box center [142, 105] width 261 height 20
type input "H"
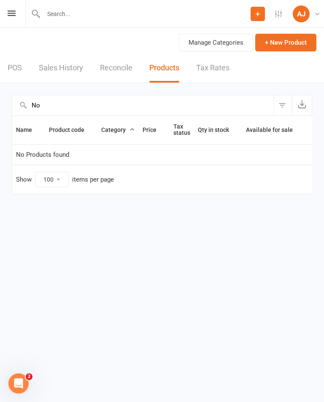
type input "N"
type input "W"
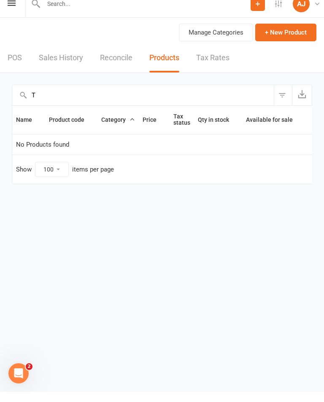
type input "T"
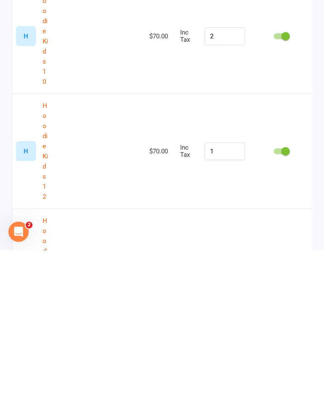
scroll to position [13, 0]
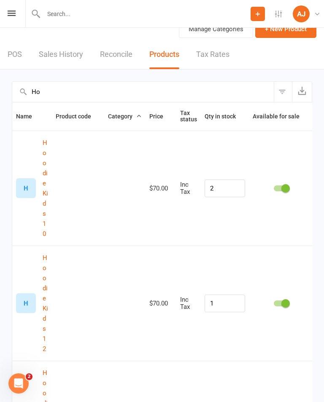
type input "H"
